Goal: Obtain resource: Obtain resource

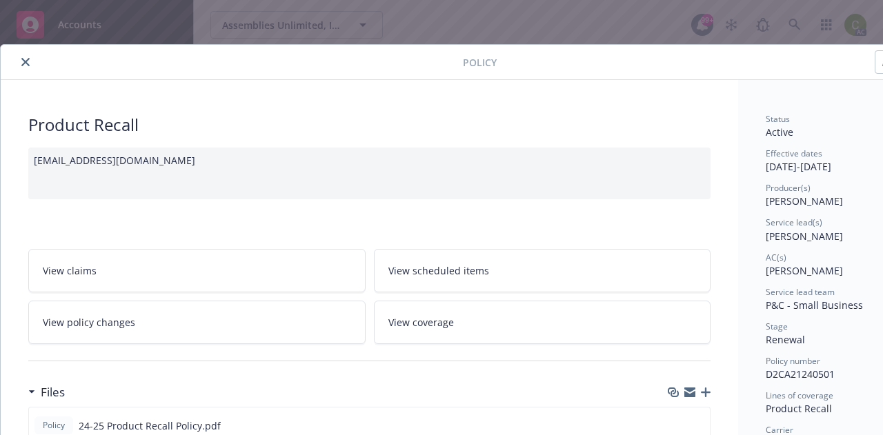
click at [28, 63] on icon "close" at bounding box center [25, 62] width 8 height 8
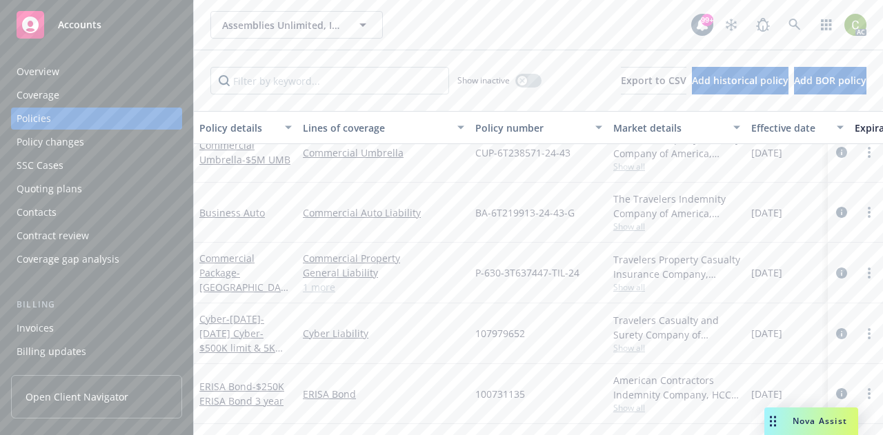
scroll to position [147, 0]
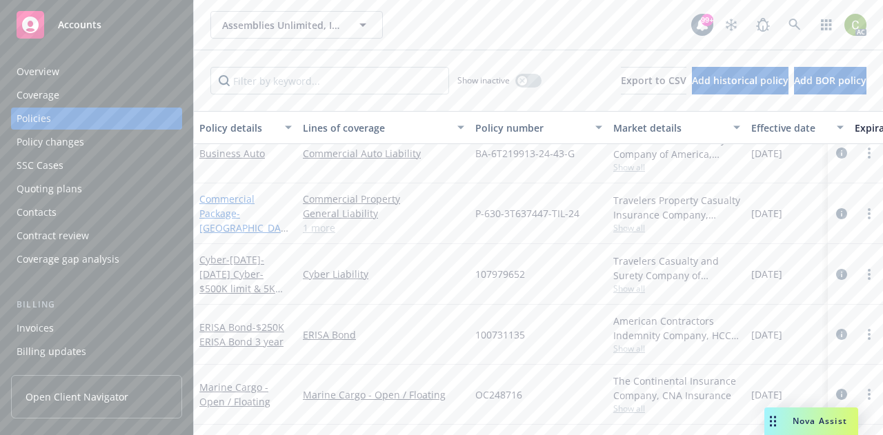
click at [208, 199] on link "Commercial Package - [GEOGRAPHIC_DATA], [GEOGRAPHIC_DATA], [GEOGRAPHIC_DATA] [G…" at bounding box center [242, 263] width 87 height 143
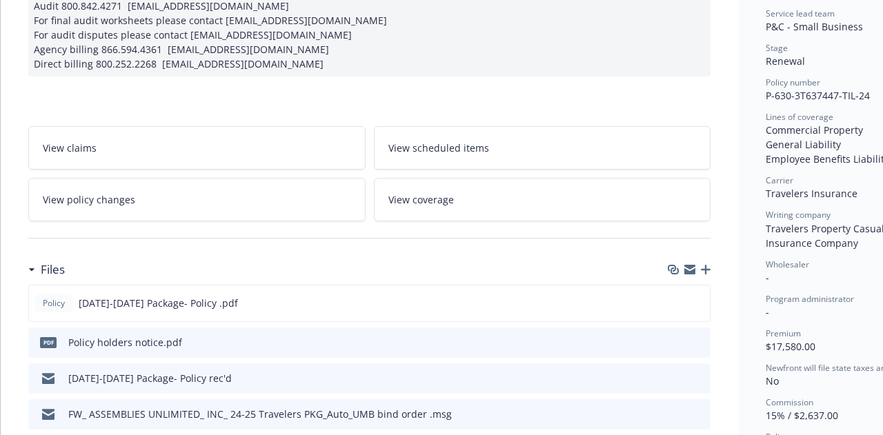
scroll to position [281, 0]
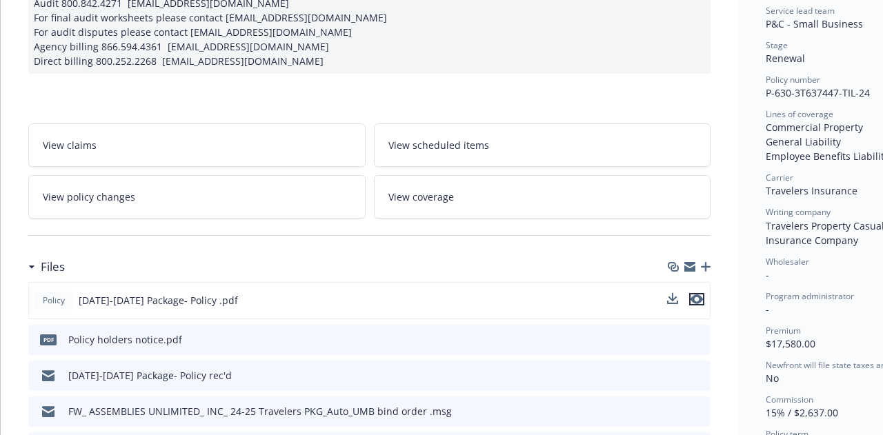
click at [699, 304] on icon "preview file" at bounding box center [696, 300] width 12 height 10
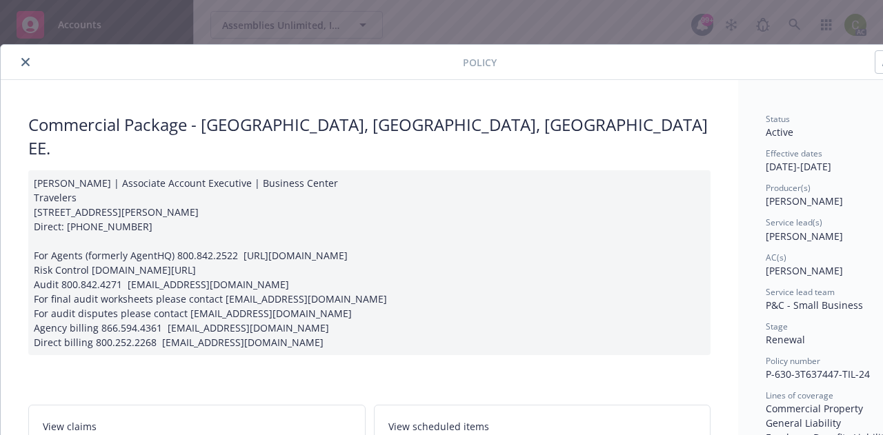
click at [23, 63] on icon "close" at bounding box center [25, 62] width 8 height 8
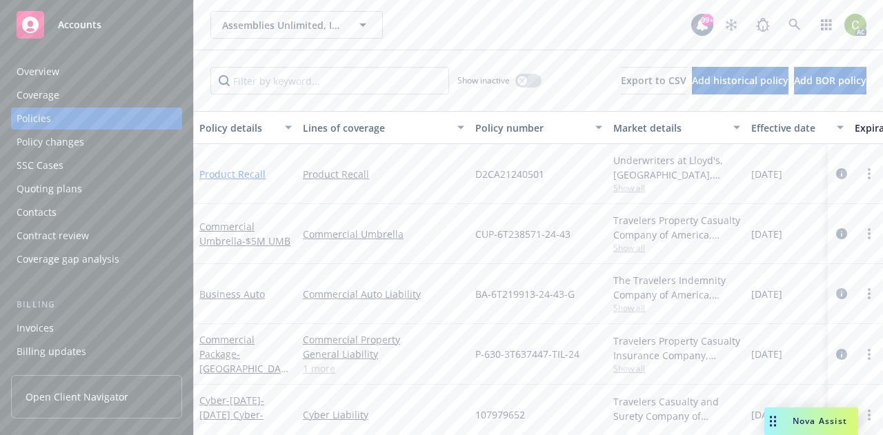
click at [213, 172] on link "Product Recall" at bounding box center [232, 174] width 66 height 13
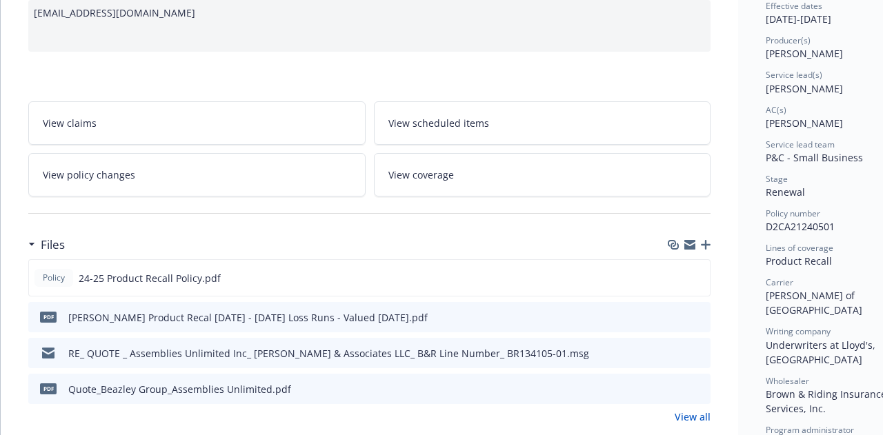
scroll to position [158, 0]
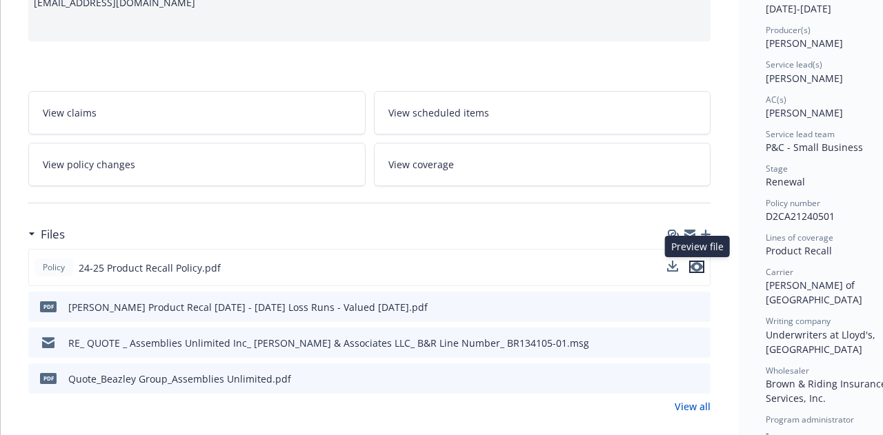
click at [698, 265] on icon "preview file" at bounding box center [696, 267] width 12 height 10
